Goal: Task Accomplishment & Management: Complete application form

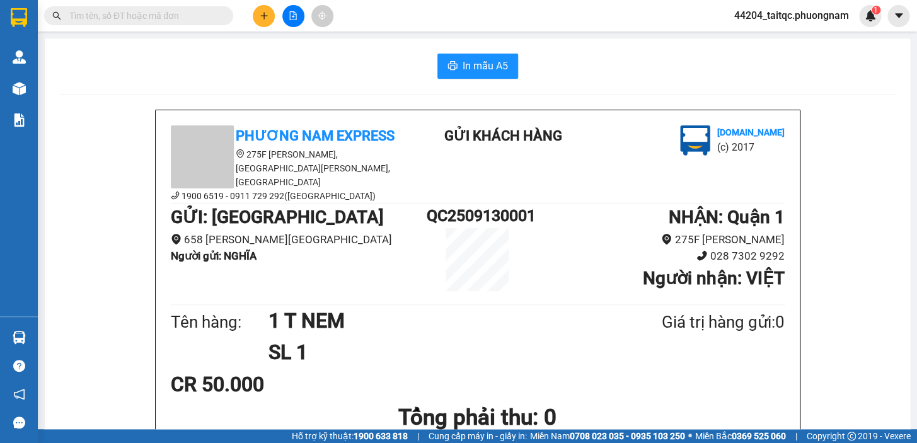
click at [164, 18] on input "text" at bounding box center [143, 16] width 149 height 14
click at [265, 21] on button at bounding box center [264, 16] width 22 height 22
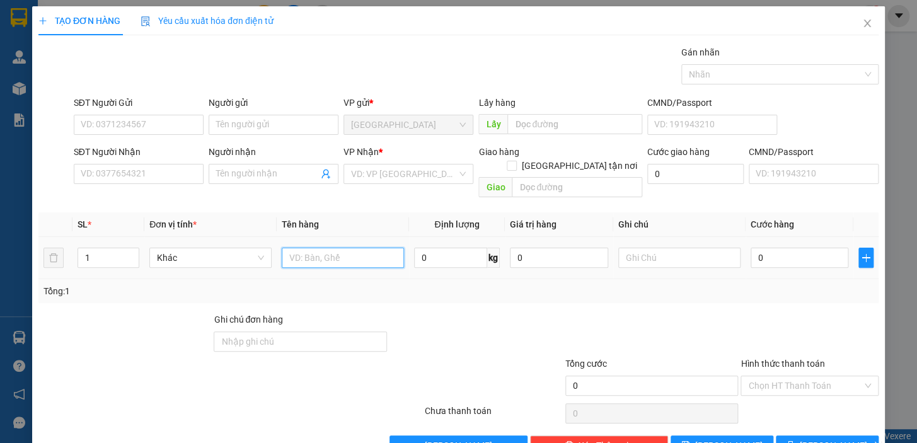
click at [295, 248] on input "text" at bounding box center [343, 258] width 122 height 20
type input "1TG"
click at [760, 248] on input "0" at bounding box center [799, 258] width 98 height 20
drag, startPoint x: 756, startPoint y: 246, endPoint x: 747, endPoint y: 247, distance: 9.5
click at [750, 248] on input "0" at bounding box center [799, 258] width 98 height 20
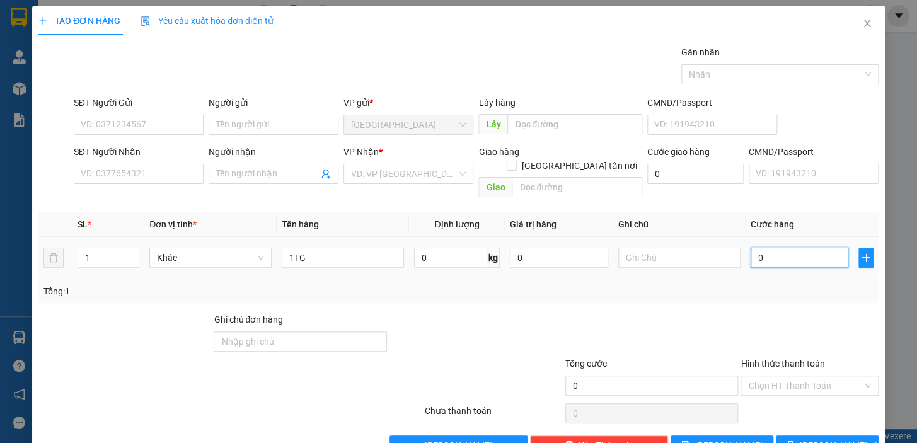
type input "2"
type input "20"
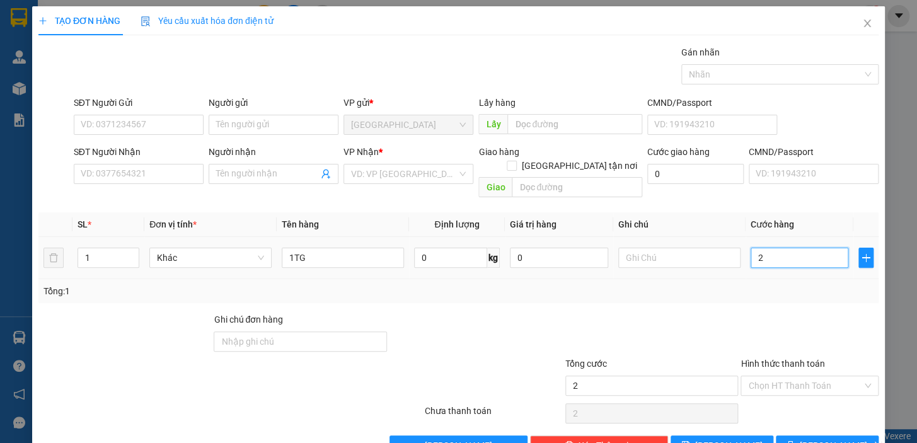
type input "20"
type input "20.000"
drag, startPoint x: 712, startPoint y: 297, endPoint x: 682, endPoint y: 299, distance: 29.7
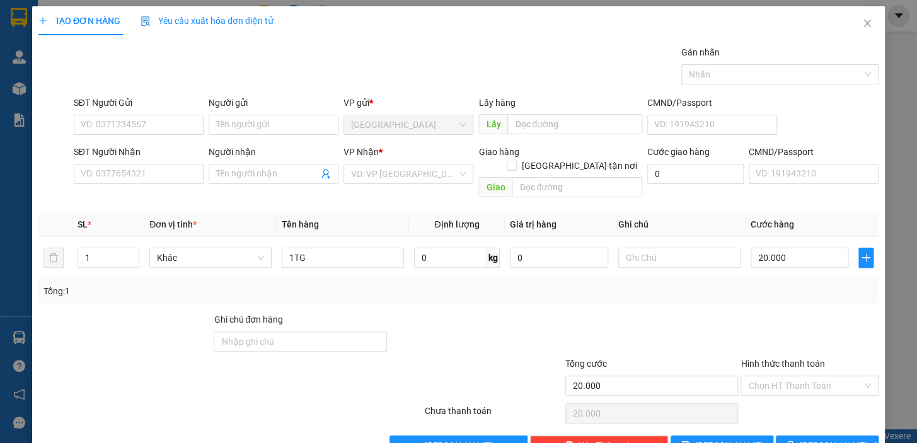
click at [712, 297] on div "Transit Pickup Surcharge Ids Transit Deliver Surcharge Ids Transit Deliver Surc…" at bounding box center [458, 250] width 840 height 410
click at [130, 129] on input "SĐT Người Gửi" at bounding box center [139, 125] width 130 height 20
click at [130, 126] on input "SĐT Người Gửi" at bounding box center [139, 125] width 130 height 20
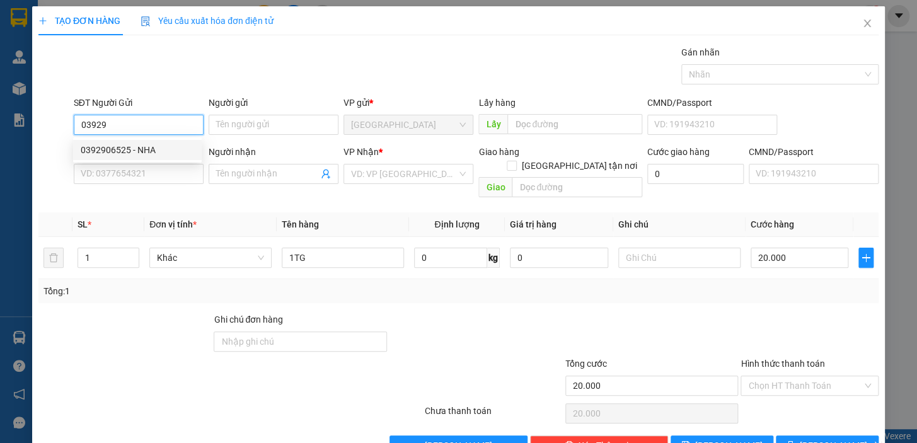
click at [120, 149] on div "0392906525 - NHA" at bounding box center [137, 150] width 113 height 14
type input "0392906525"
type input "NHA"
type input "0392906525"
type input "NHA"
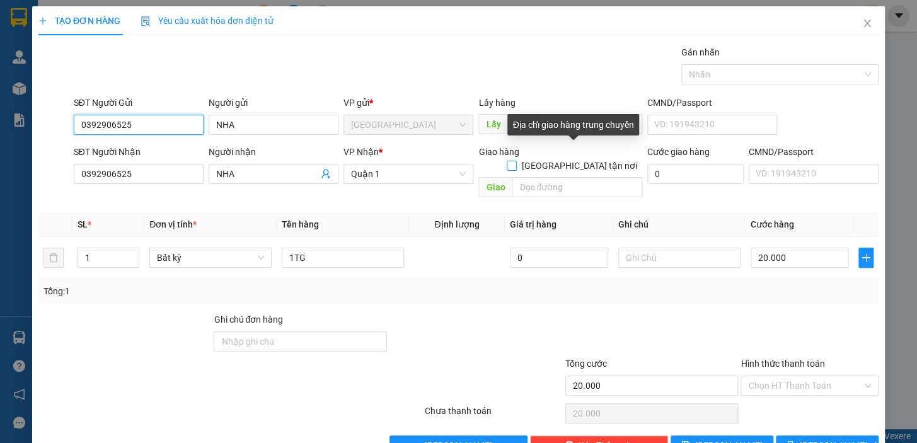
type input "0392906525"
drag, startPoint x: 575, startPoint y: 152, endPoint x: 563, endPoint y: 160, distance: 14.5
click at [515, 161] on input "[GEOGRAPHIC_DATA] tận nơi" at bounding box center [510, 165] width 9 height 9
checkbox input "true"
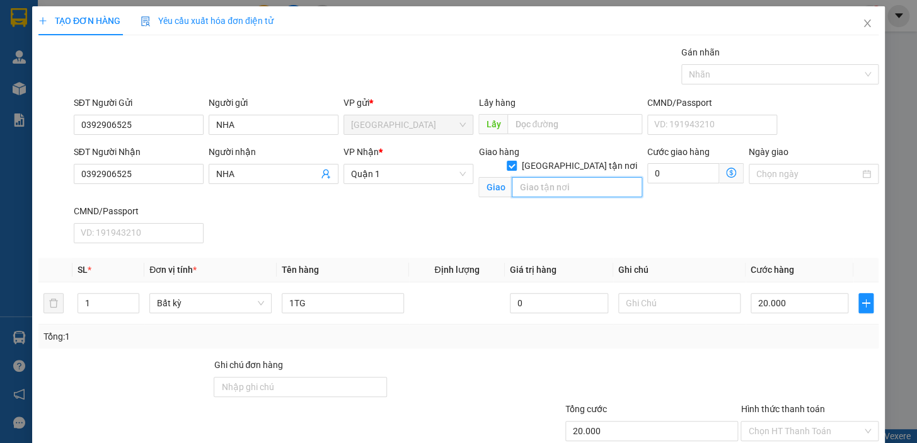
click at [552, 177] on input "text" at bounding box center [577, 187] width 130 height 20
type input "[STREET_ADDRESS]"
click at [726, 173] on icon "dollar-circle" at bounding box center [731, 173] width 10 height 10
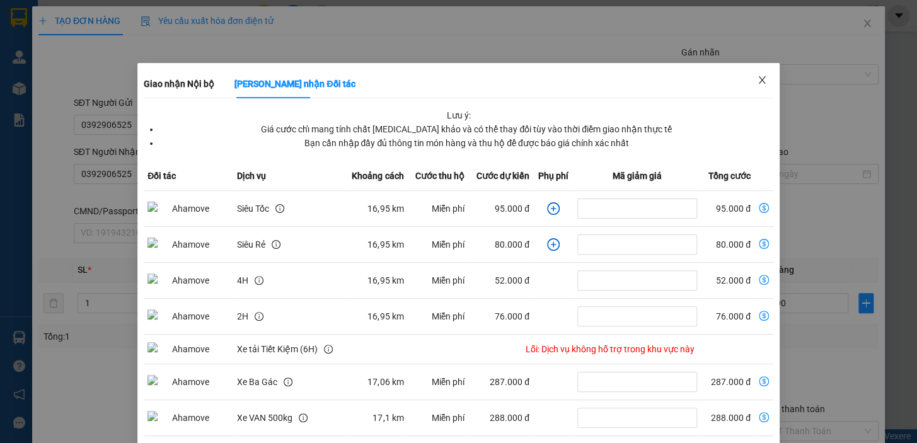
click at [758, 82] on icon "close" at bounding box center [761, 80] width 7 height 8
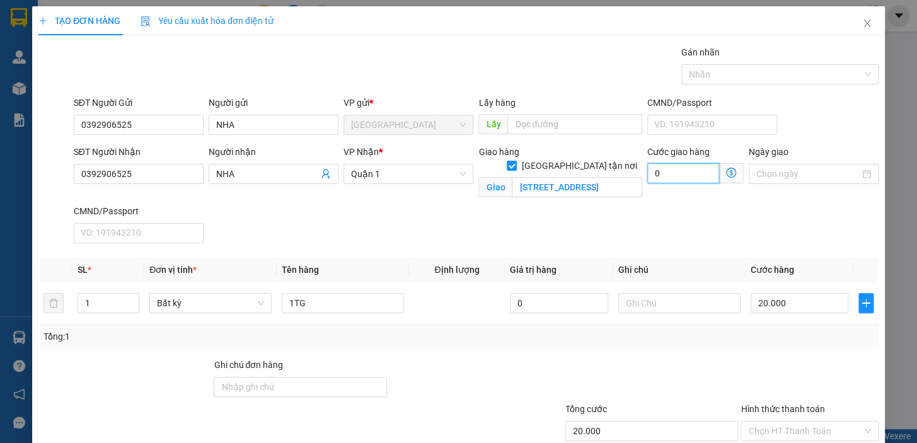
click at [668, 173] on input "0" at bounding box center [683, 173] width 72 height 20
type input "0"
drag, startPoint x: 660, startPoint y: 172, endPoint x: 648, endPoint y: 171, distance: 12.0
click at [648, 171] on input "0" at bounding box center [683, 173] width 72 height 20
type input "20.001"
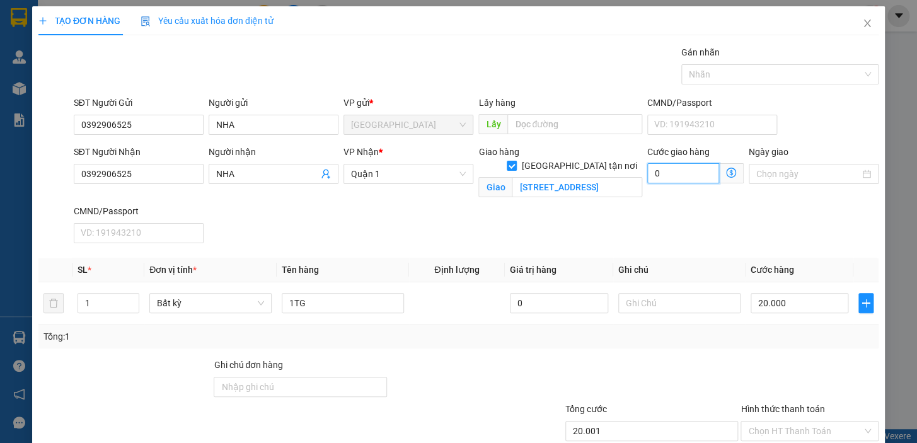
type input "20.001"
type input "1"
type input "20.012"
type input "12"
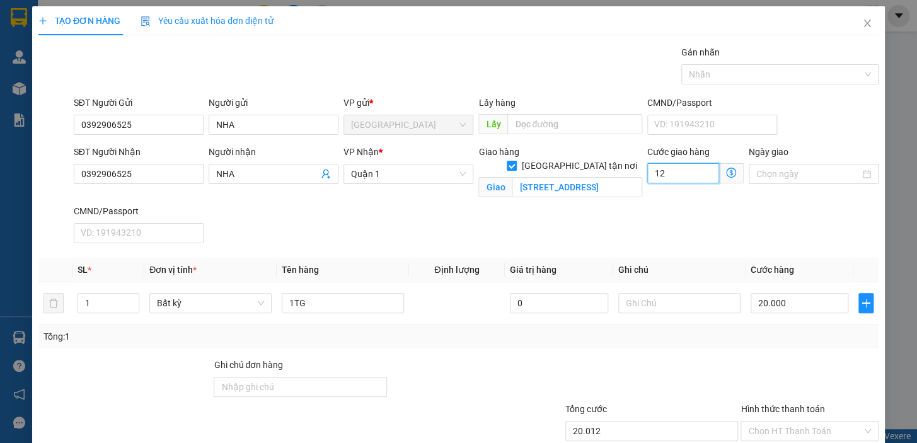
type input "20.120"
type input "120"
type input "140.000"
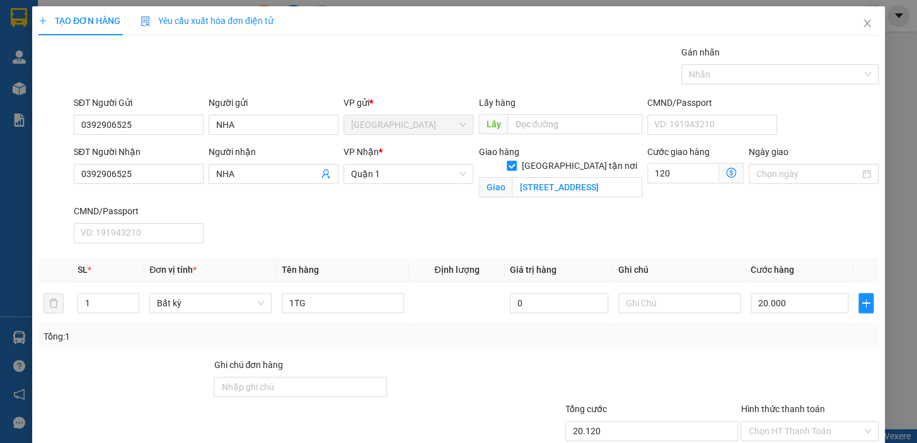
type input "120.000"
click at [624, 209] on div "SĐT Người Nhận 0392906525 Người nhận NHA VP Nhận * Quận 1 Giao hàng Giao tận nơ…" at bounding box center [476, 196] width 810 height 103
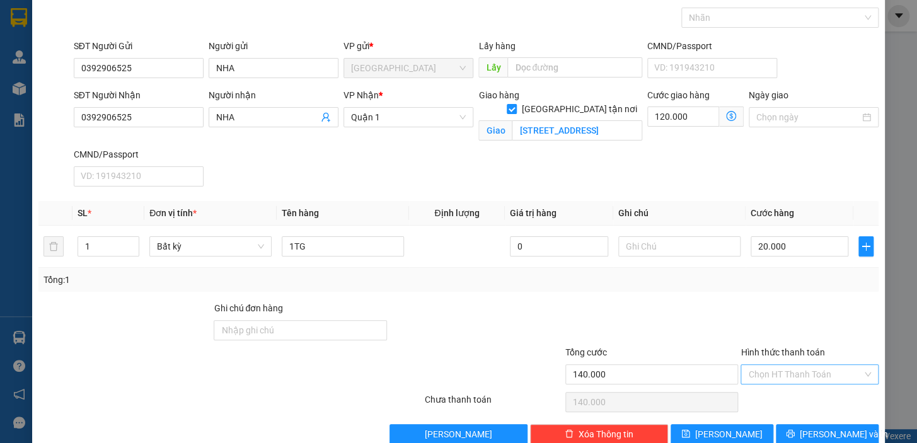
click at [818, 374] on input "Hình thức thanh toán" at bounding box center [805, 374] width 114 height 19
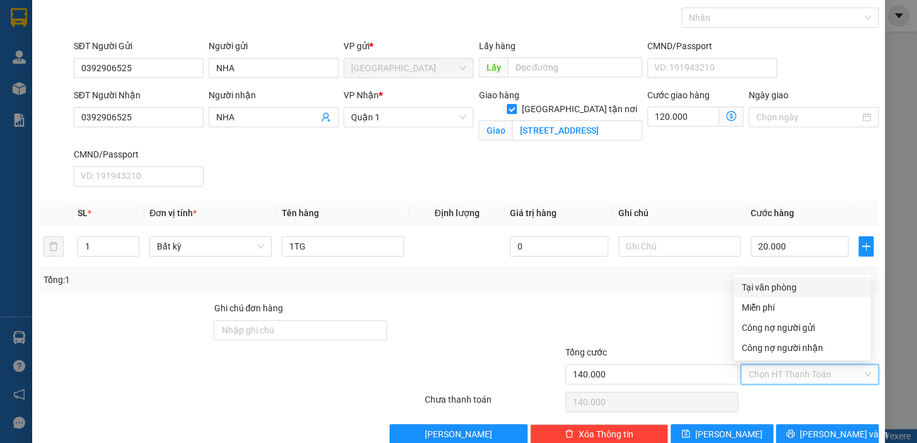
click at [789, 289] on div "Tại văn phòng" at bounding box center [802, 287] width 122 height 14
type input "0"
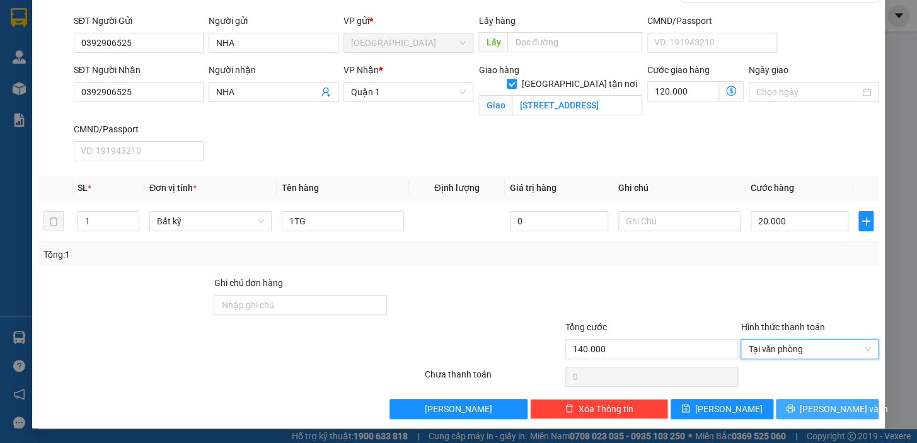
click at [832, 409] on span "[PERSON_NAME] và In" at bounding box center [843, 409] width 88 height 14
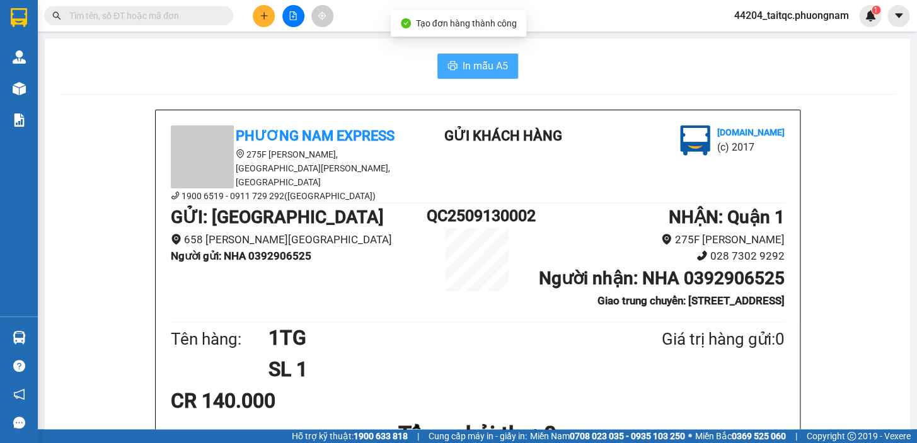
click at [494, 74] on span "In mẫu A5" at bounding box center [484, 66] width 45 height 16
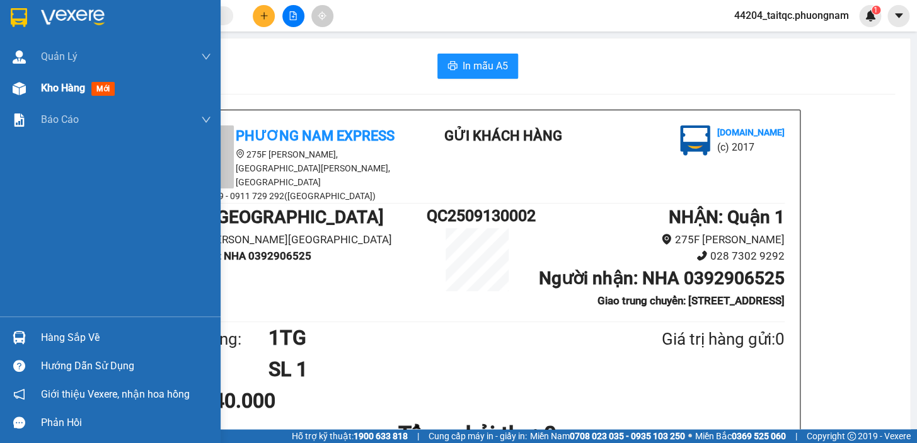
click at [50, 89] on span "Kho hàng" at bounding box center [63, 88] width 44 height 12
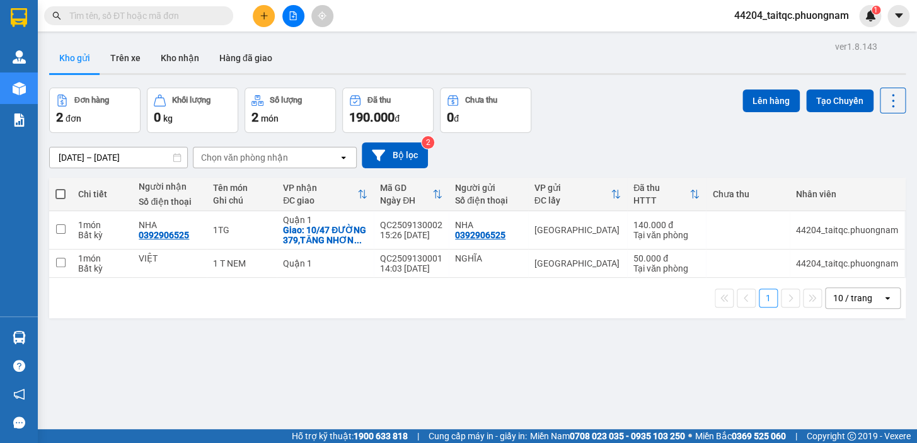
paste input "0905398160"
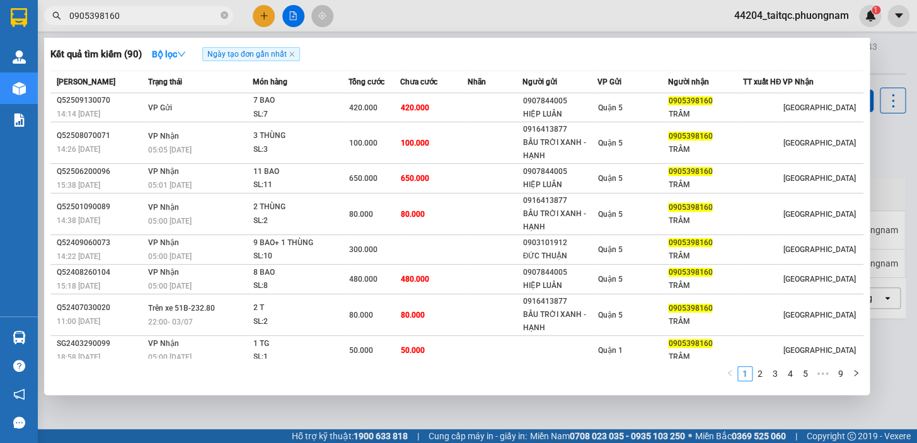
drag, startPoint x: 226, startPoint y: 14, endPoint x: 217, endPoint y: 14, distance: 8.8
click at [220, 14] on span "0905398160" at bounding box center [138, 15] width 189 height 19
type input "0905398160"
click at [226, 14] on icon "close-circle" at bounding box center [224, 15] width 8 height 8
